Goal: Transaction & Acquisition: Purchase product/service

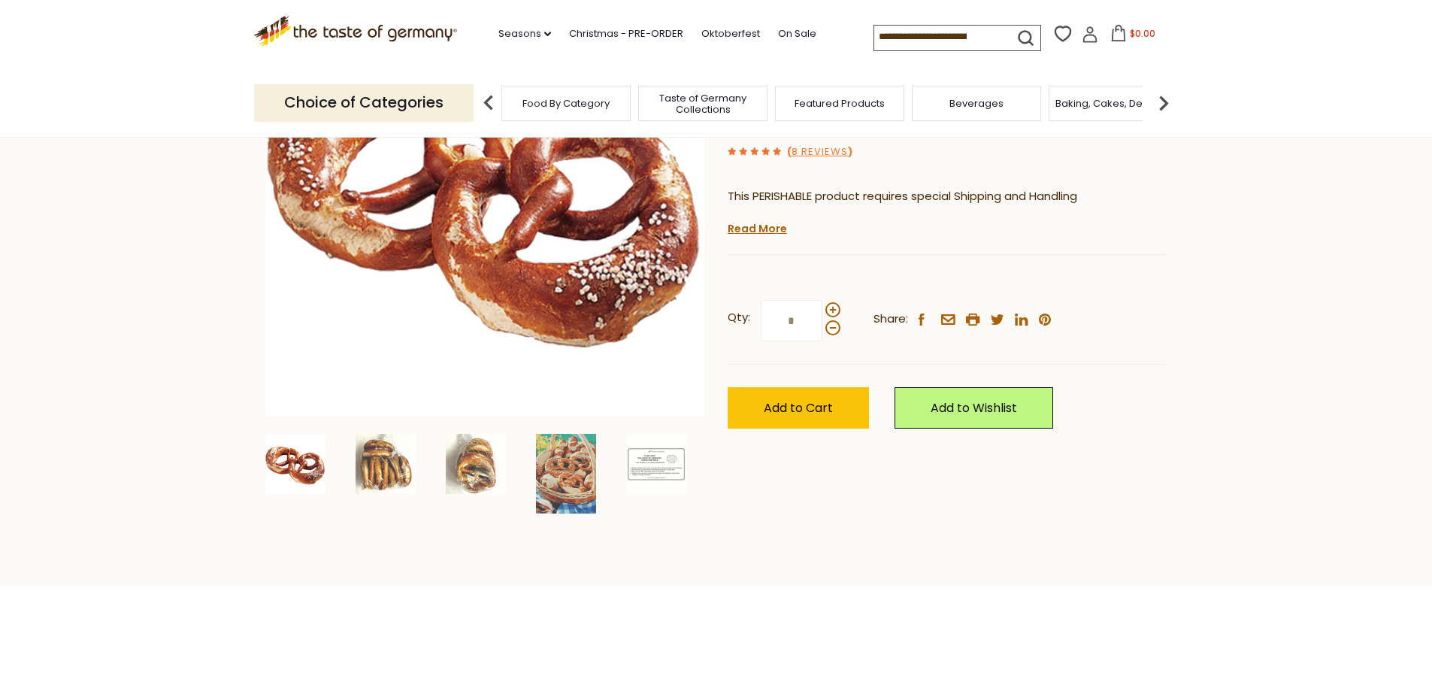
scroll to position [75, 0]
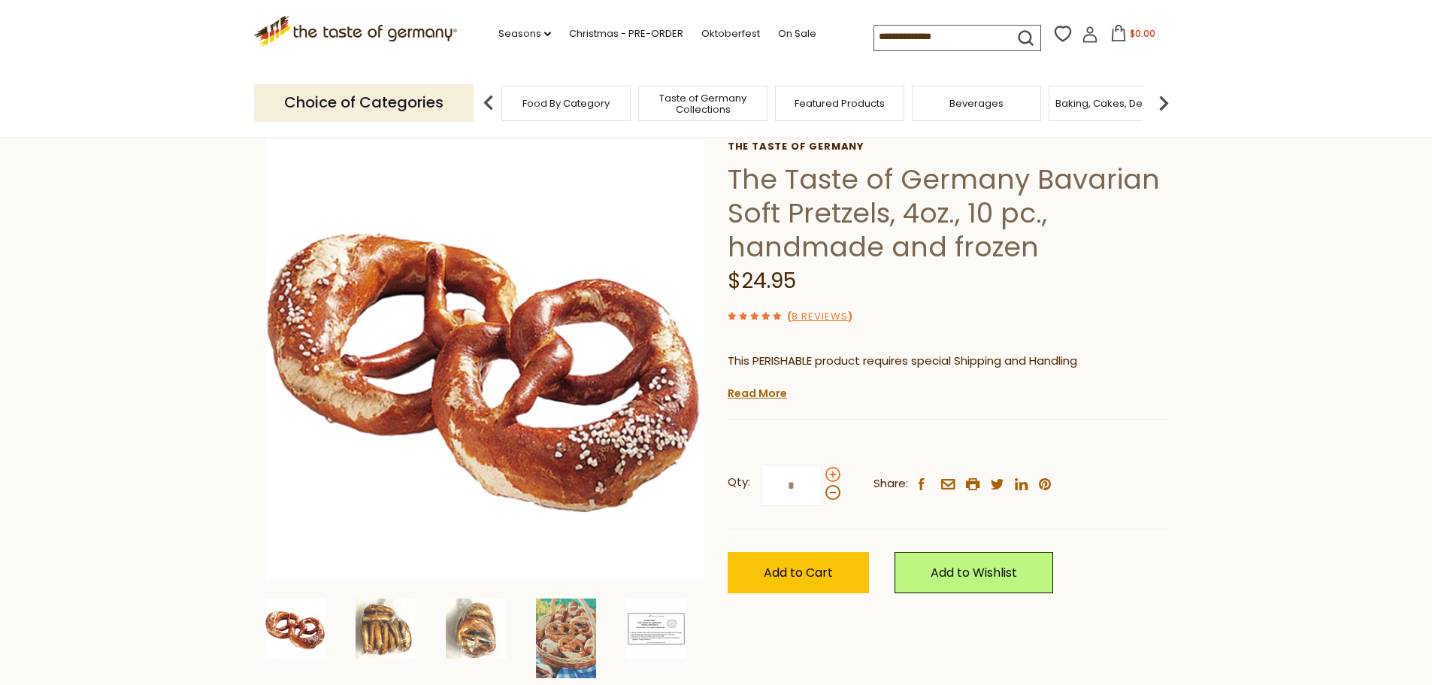
click at [834, 474] on span at bounding box center [832, 474] width 15 height 15
click at [822, 474] on input "*" at bounding box center [792, 484] width 62 height 41
click at [834, 474] on span at bounding box center [832, 474] width 15 height 15
click at [822, 474] on input "*" at bounding box center [792, 484] width 62 height 41
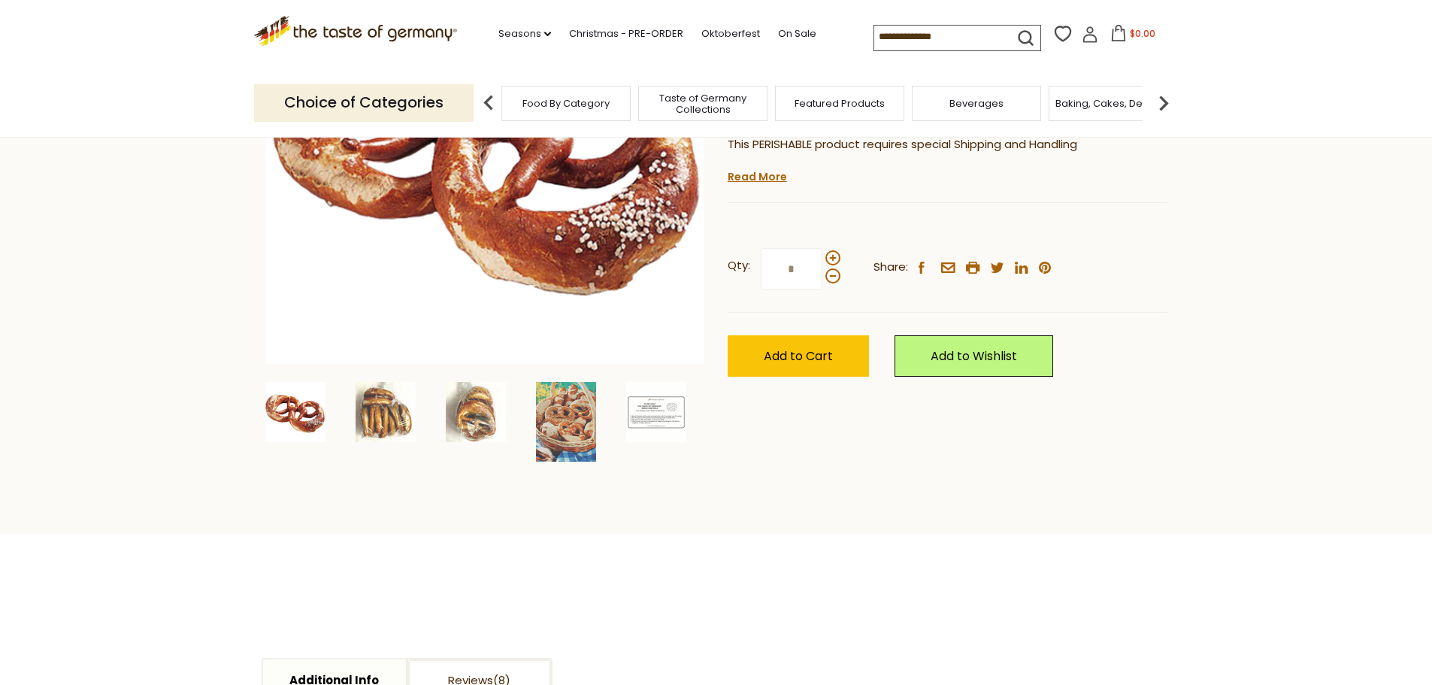
scroll to position [301, 0]
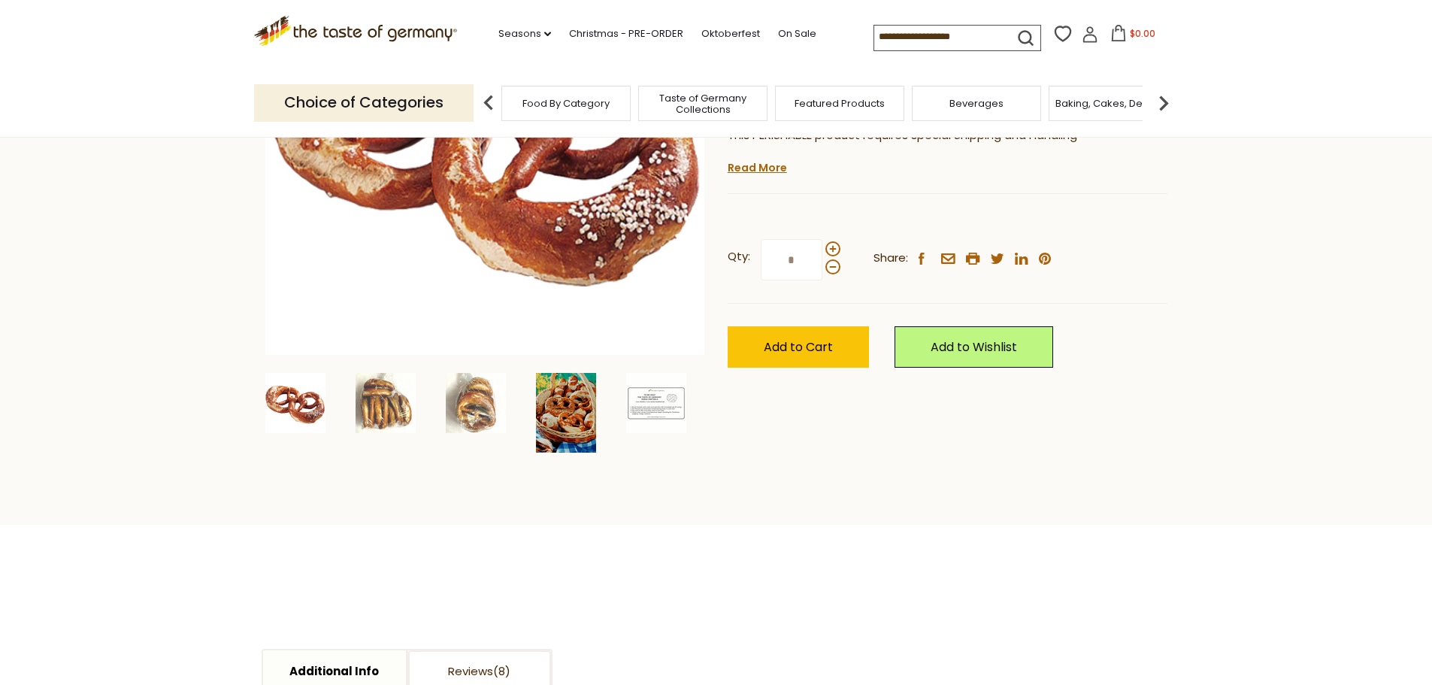
click at [546, 406] on img at bounding box center [566, 413] width 60 height 80
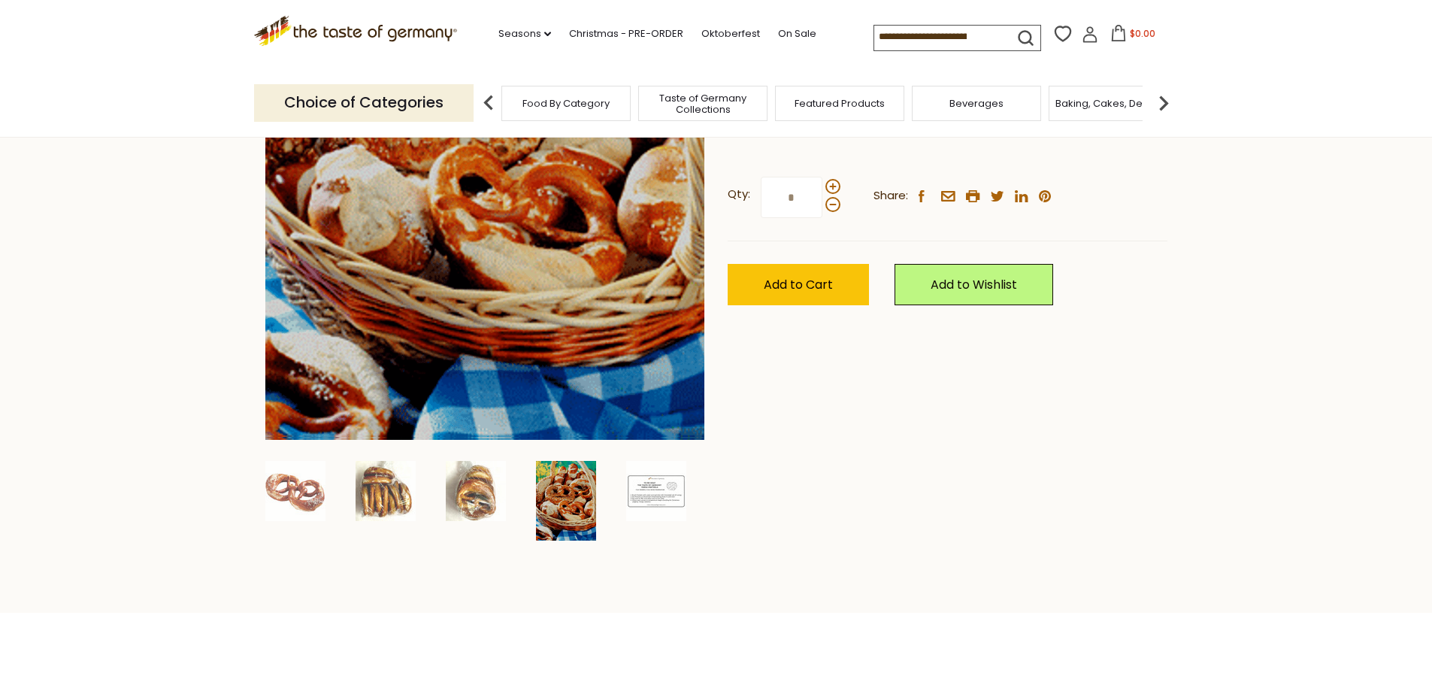
scroll to position [376, 0]
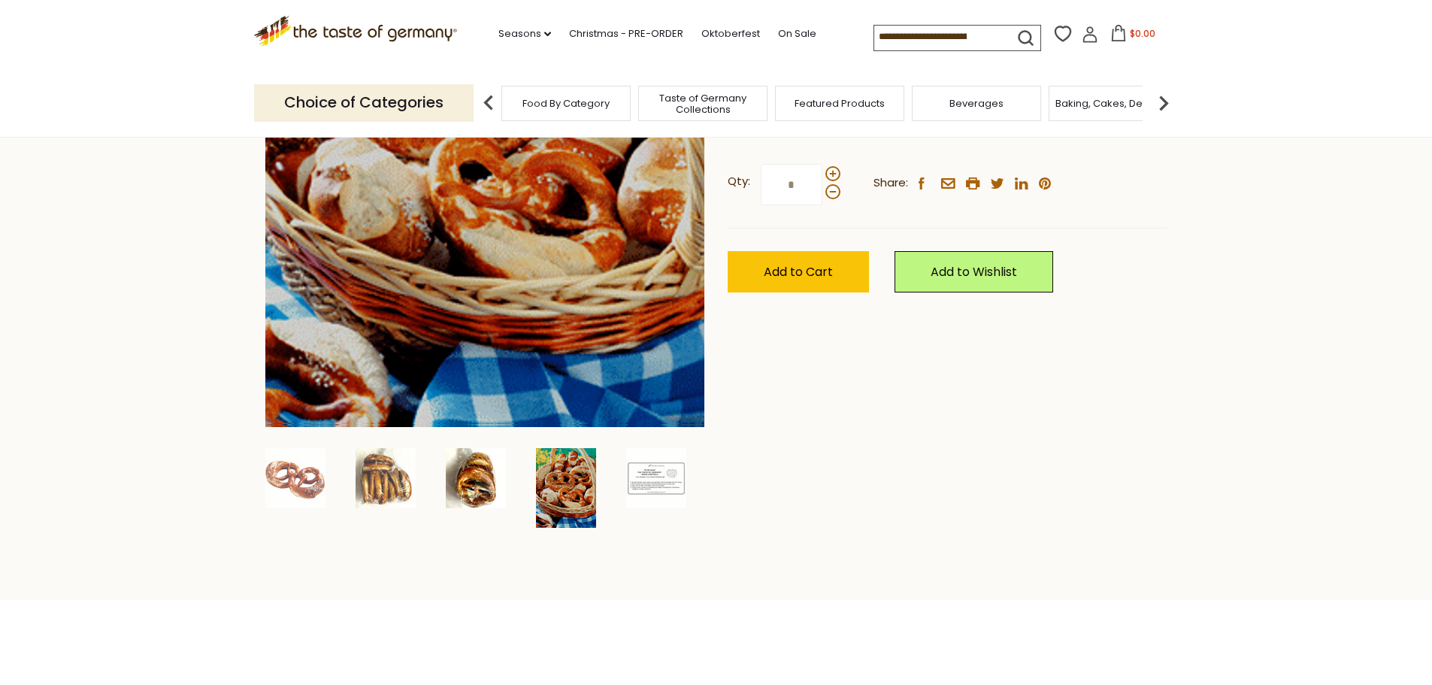
click at [477, 491] on img at bounding box center [476, 478] width 60 height 60
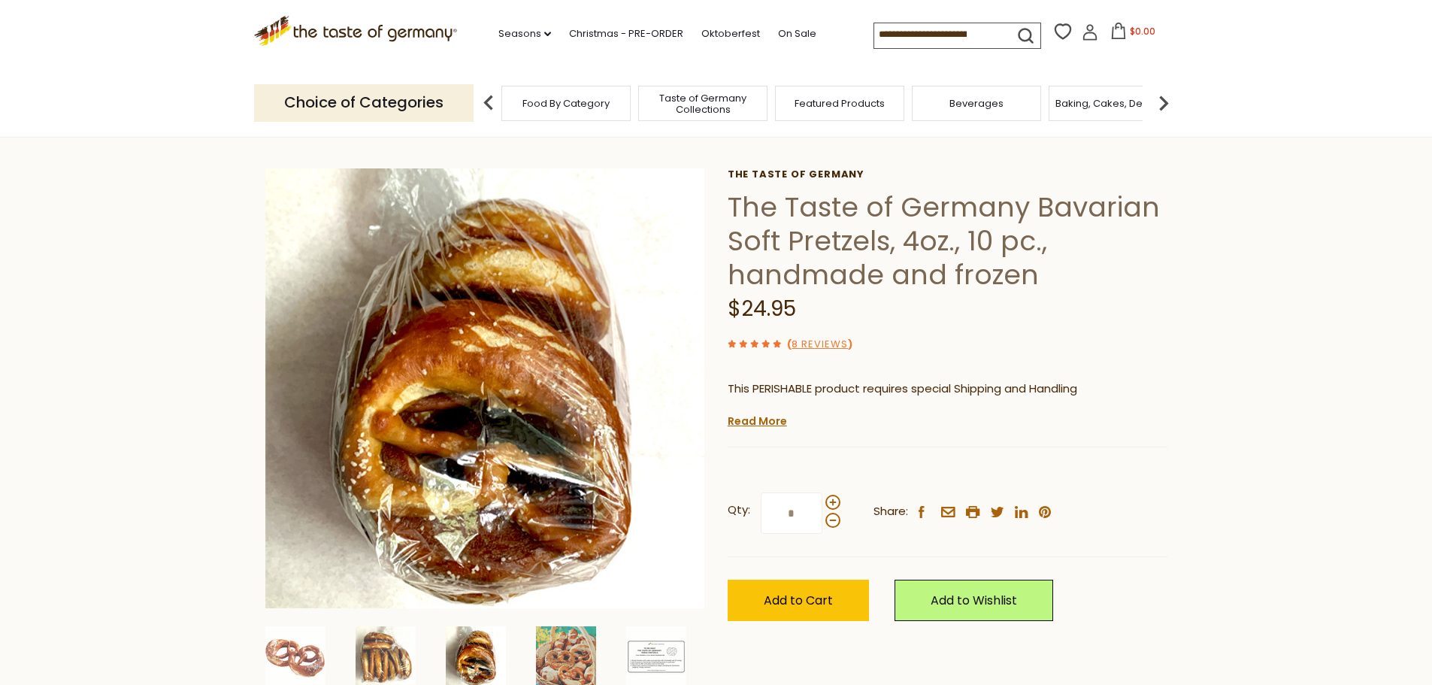
scroll to position [0, 0]
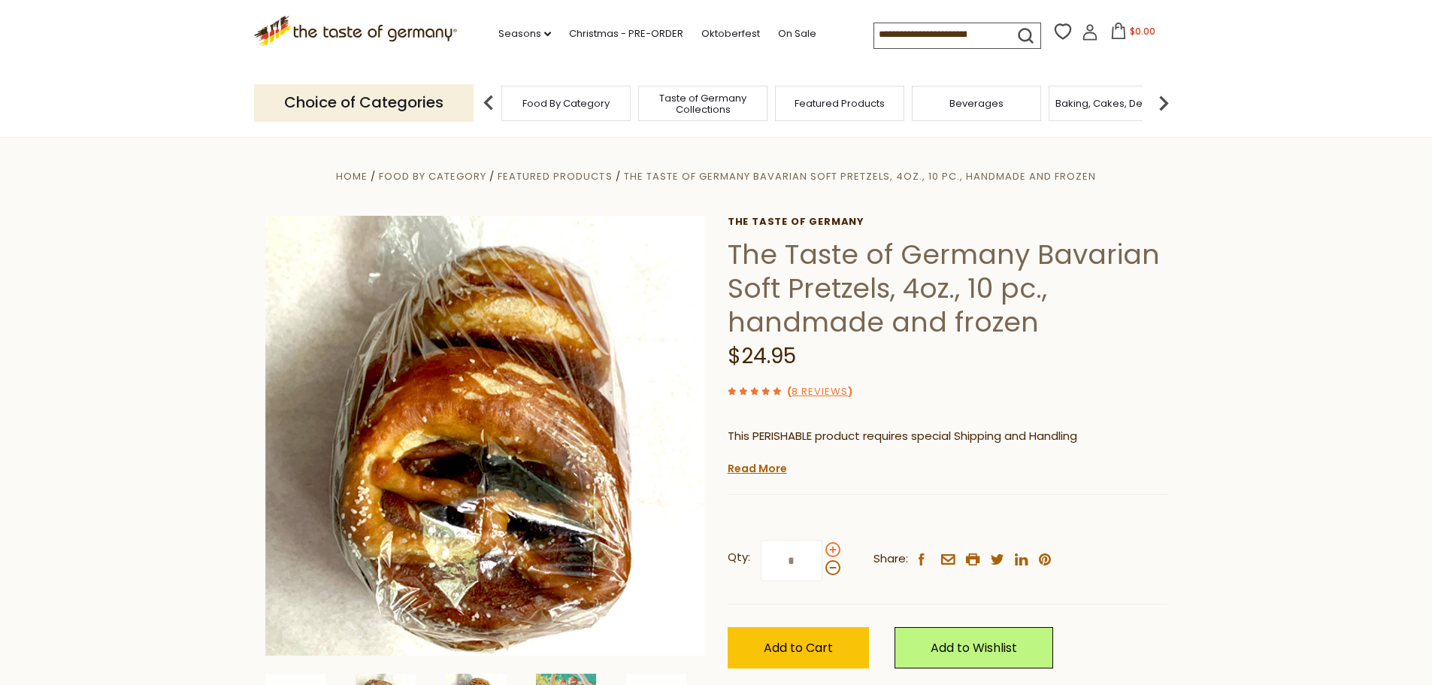
click at [835, 554] on span at bounding box center [832, 549] width 15 height 15
click at [822, 554] on input "*" at bounding box center [792, 560] width 62 height 41
click at [836, 553] on span at bounding box center [832, 549] width 15 height 15
click at [822, 553] on input "*" at bounding box center [792, 560] width 62 height 41
click at [836, 553] on span at bounding box center [832, 549] width 15 height 15
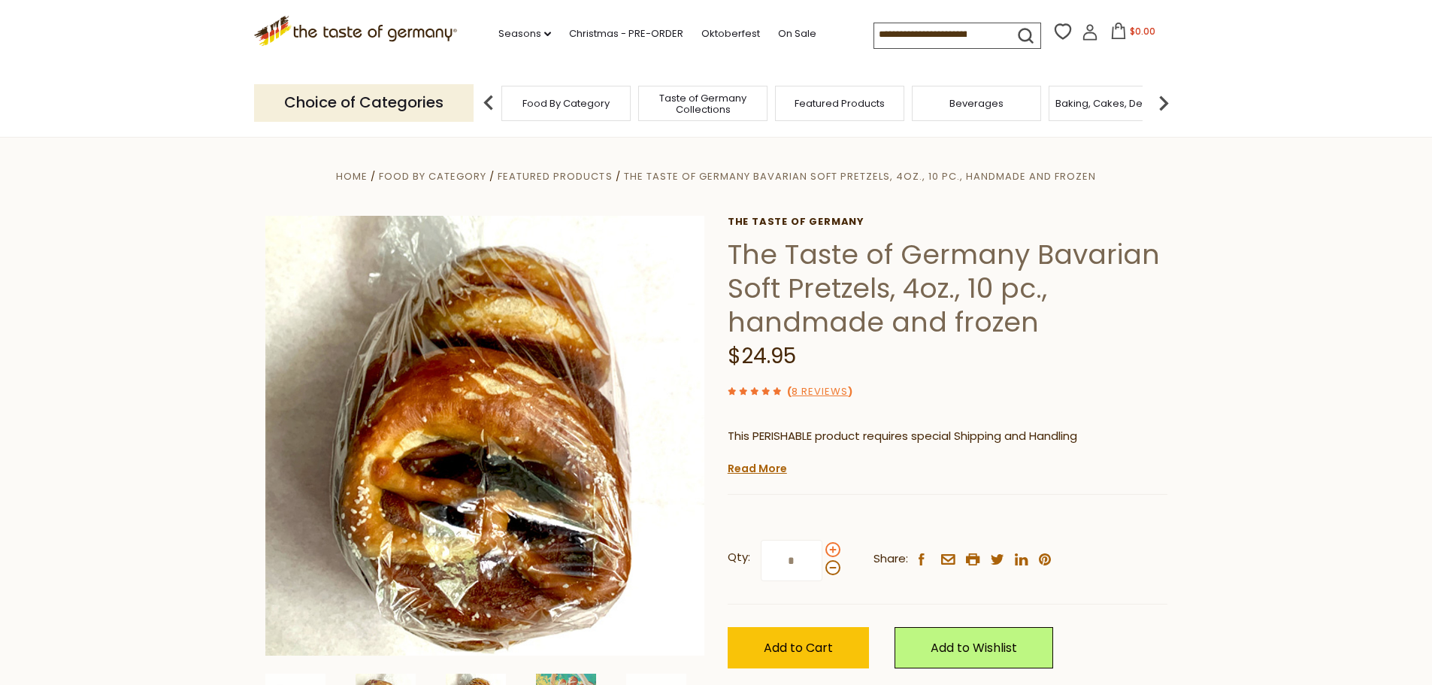
click at [822, 553] on input "*" at bounding box center [792, 560] width 62 height 41
click at [836, 553] on span at bounding box center [832, 549] width 15 height 15
click at [822, 553] on input "**" at bounding box center [792, 560] width 62 height 41
click at [836, 553] on span at bounding box center [832, 549] width 15 height 15
click at [822, 553] on input "**" at bounding box center [792, 560] width 62 height 41
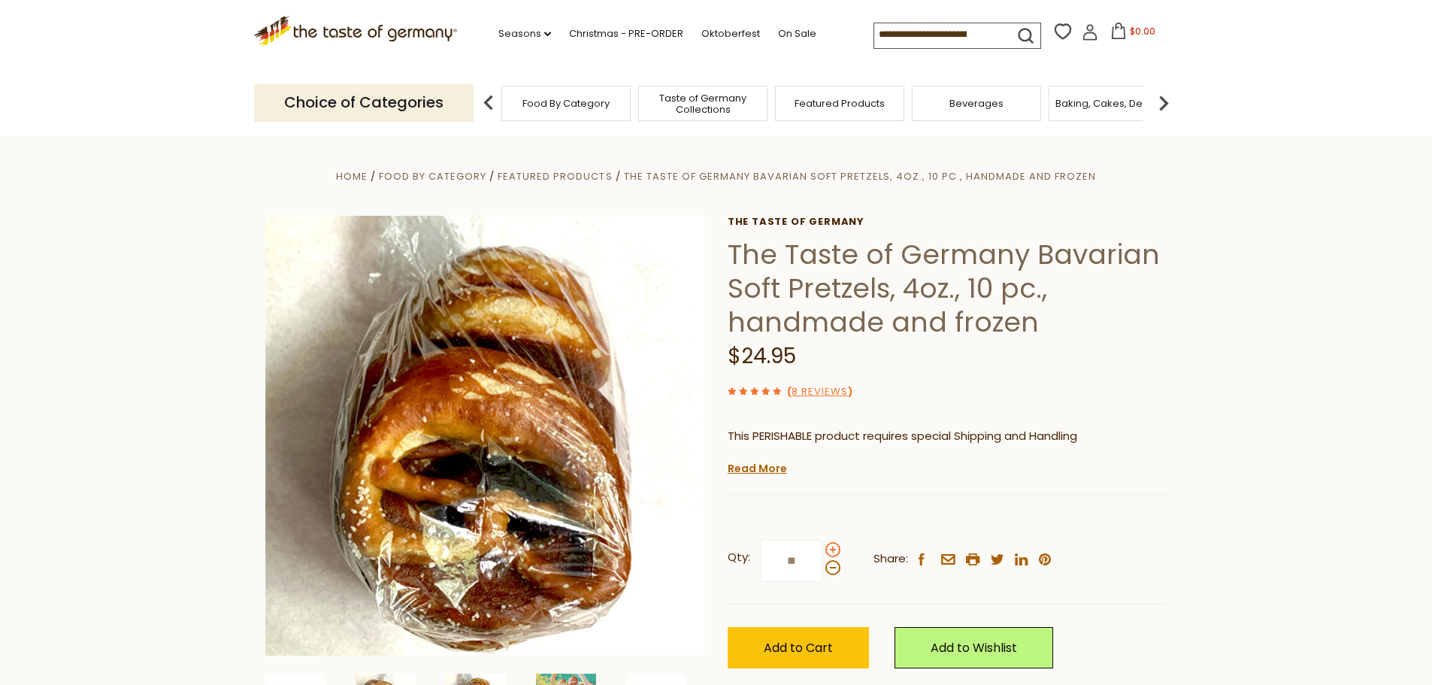
click at [836, 553] on span at bounding box center [832, 549] width 15 height 15
click at [822, 553] on input "**" at bounding box center [792, 560] width 62 height 41
click at [831, 567] on span at bounding box center [832, 567] width 15 height 15
click at [822, 567] on input "**" at bounding box center [792, 560] width 62 height 41
type input "**"
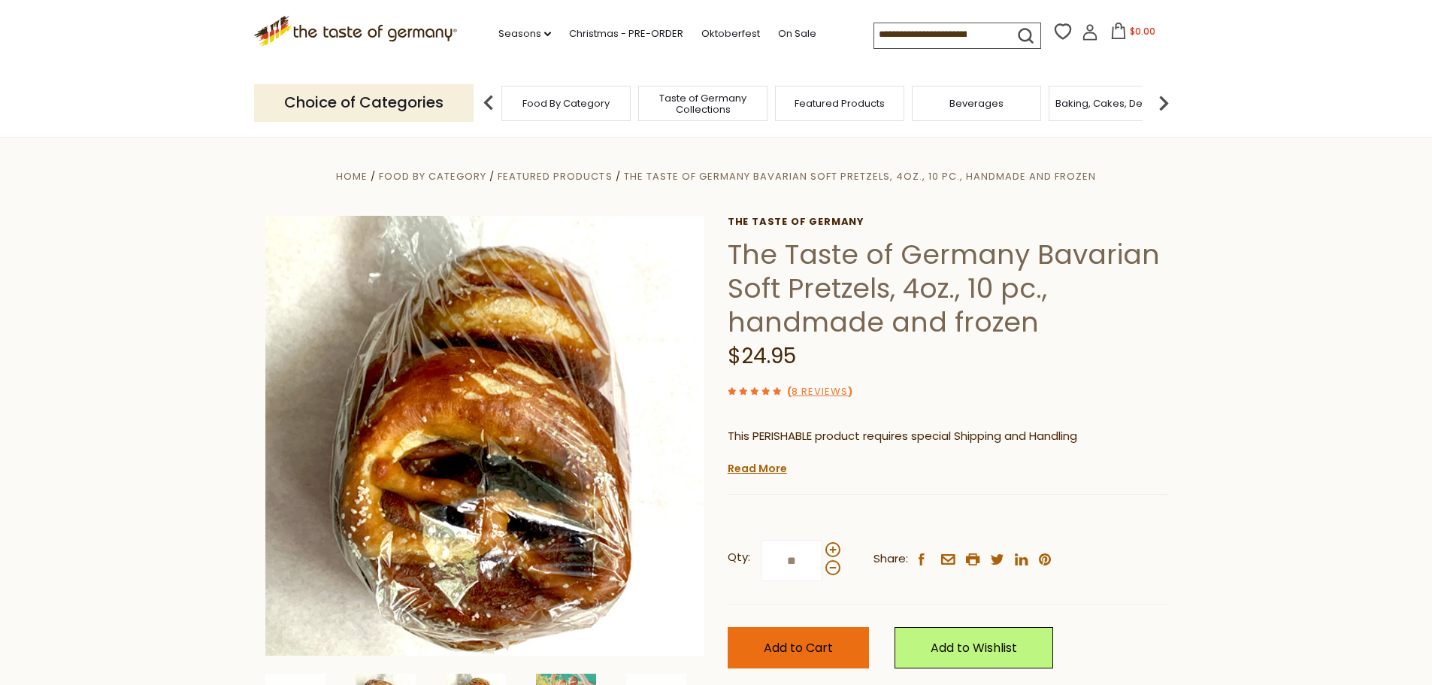
click at [798, 647] on span "Add to Cart" at bounding box center [798, 647] width 69 height 17
